Goal: Transaction & Acquisition: Purchase product/service

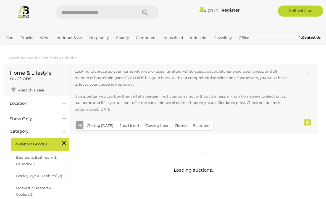
click at [25, 104] on h4 "Location" at bounding box center [32, 103] width 44 height 5
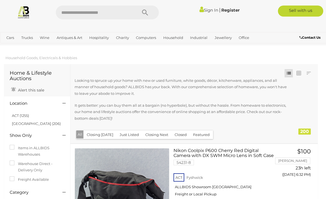
click at [22, 114] on link "ACT (1255)" at bounding box center [20, 115] width 17 height 4
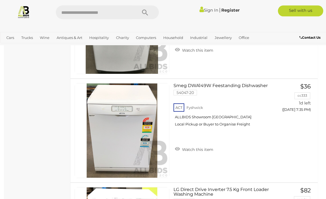
scroll to position [1519, 0]
click at [119, 134] on img at bounding box center [122, 130] width 94 height 94
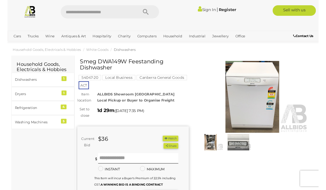
scroll to position [10, 0]
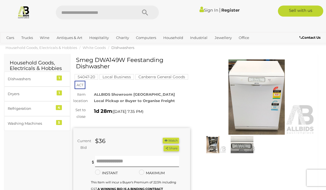
click at [212, 145] on img at bounding box center [213, 144] width 27 height 17
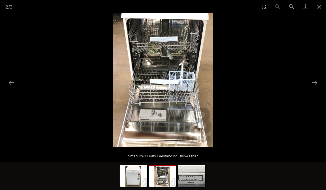
click at [313, 83] on button "Next slide" at bounding box center [315, 82] width 12 height 11
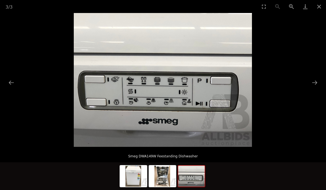
click at [312, 87] on button "Next slide" at bounding box center [315, 82] width 12 height 11
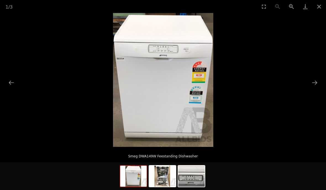
click at [309, 86] on picture at bounding box center [163, 80] width 326 height 134
